Goal: Information Seeking & Learning: Learn about a topic

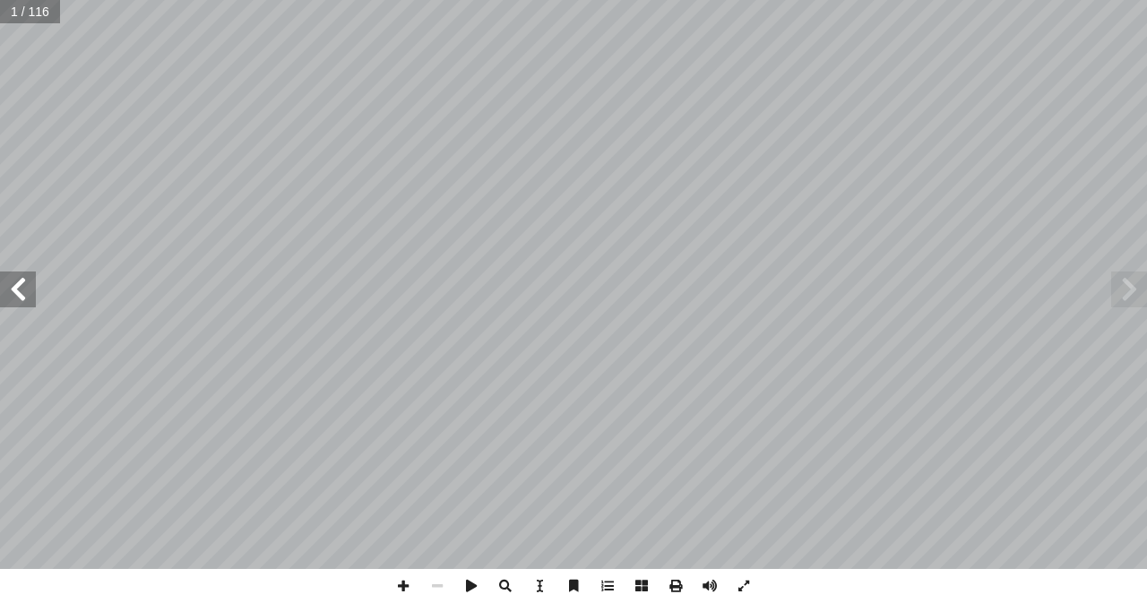
click at [22, 297] on div "الرياضيــات د.ختام حمارشة أ.حنان ابو سكران ) ً د. [PERSON_NAME] (منسقا أ. ربى […" at bounding box center [573, 284] width 1147 height 569
click at [22, 297] on span at bounding box center [18, 290] width 36 height 36
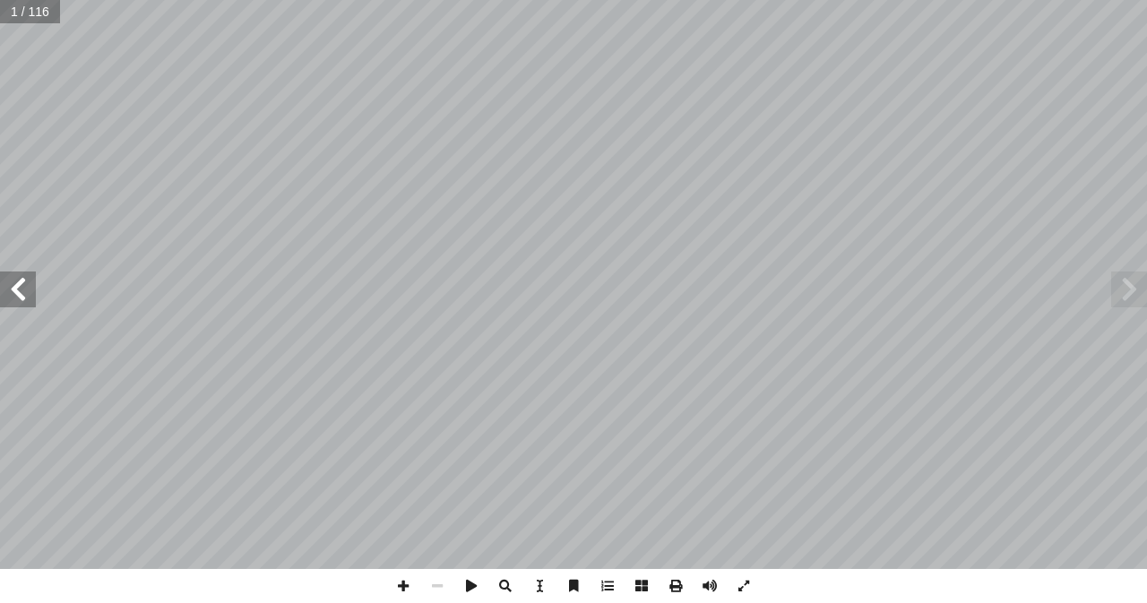
click at [22, 297] on span at bounding box center [18, 290] width 36 height 36
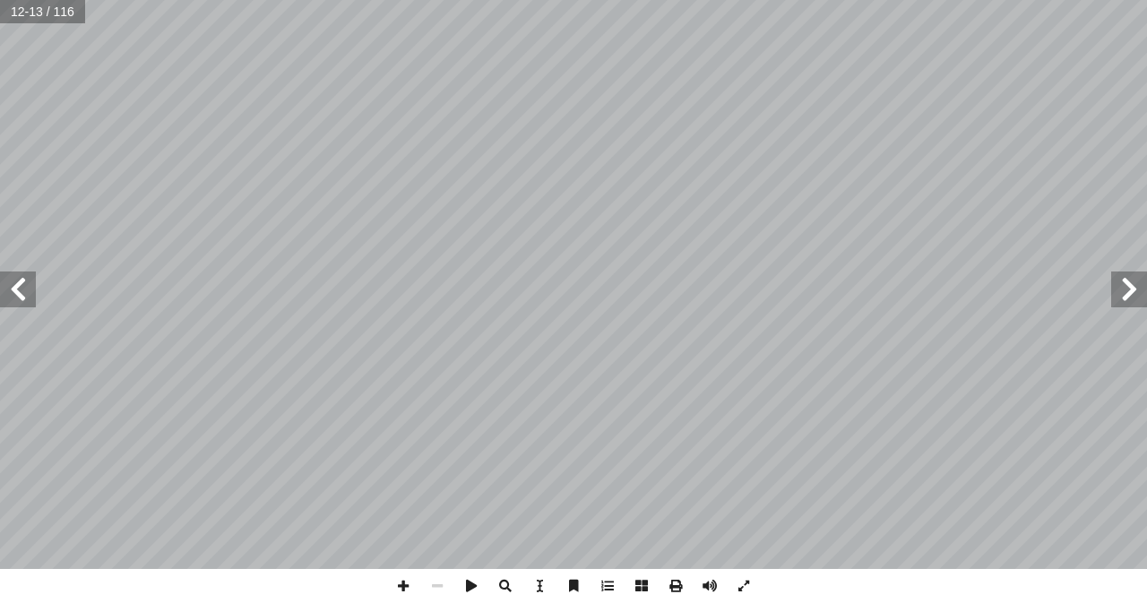
click at [22, 297] on span at bounding box center [18, 290] width 36 height 36
click at [32, 295] on span at bounding box center [18, 290] width 36 height 36
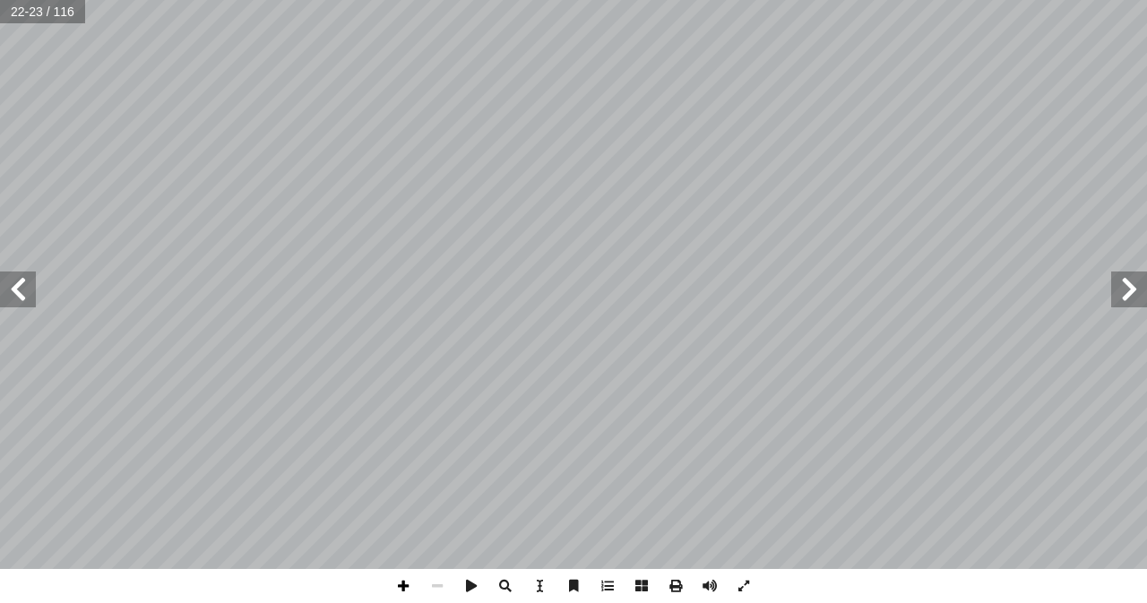
click at [399, 587] on span at bounding box center [403, 586] width 34 height 34
